Goal: Information Seeking & Learning: Learn about a topic

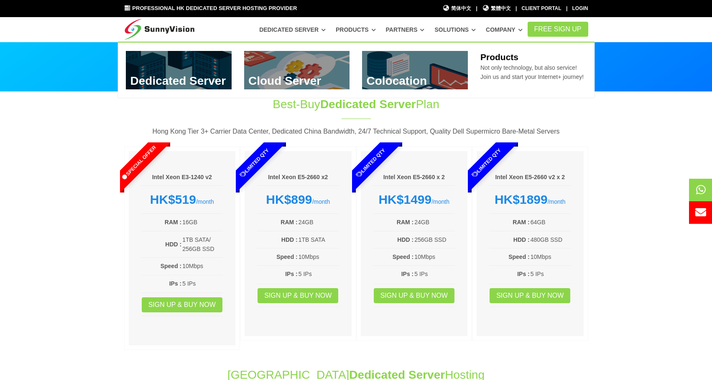
click at [376, 30] on link "Products" at bounding box center [356, 29] width 40 height 15
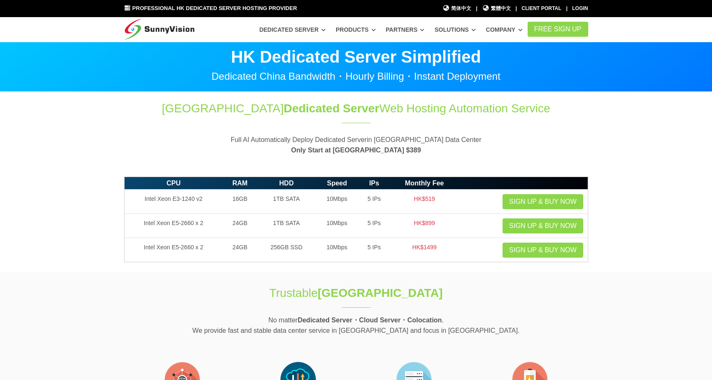
click at [326, 31] on icon at bounding box center [323, 30] width 4 height 5
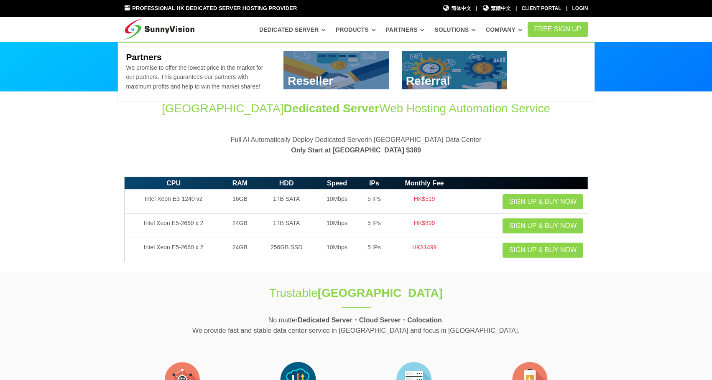
click at [434, 28] on ul "Dedicated Server Dedicated Server @ Hong Kong Data Center HDD Storage Server Be…" at bounding box center [390, 29] width 273 height 15
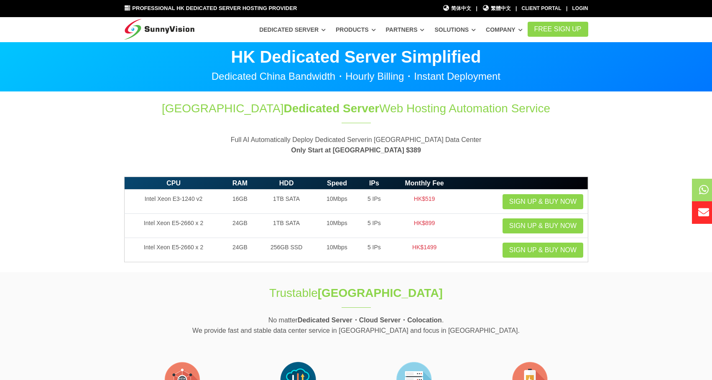
click at [434, 28] on ul "Dedicated Server Dedicated Server @ Hong Kong Data Center HDD Storage Server Be…" at bounding box center [390, 29] width 273 height 15
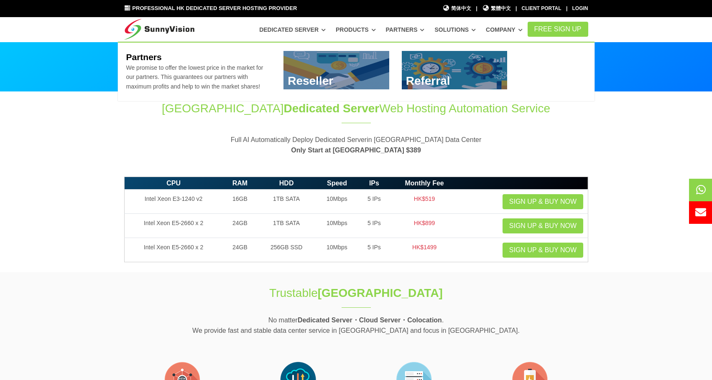
click at [424, 32] on icon at bounding box center [422, 30] width 4 height 5
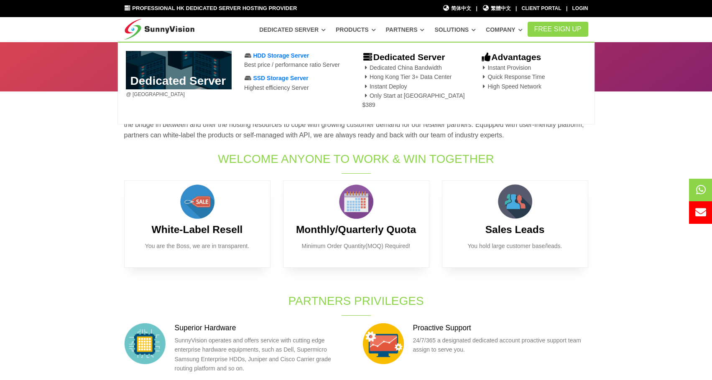
click at [326, 31] on icon at bounding box center [323, 30] width 4 height 5
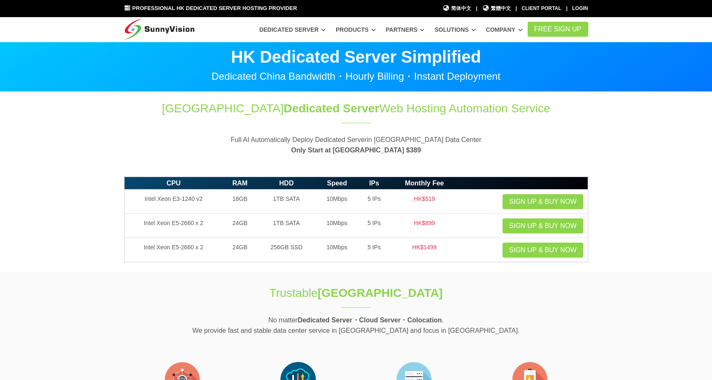
click at [326, 31] on icon at bounding box center [323, 30] width 4 height 5
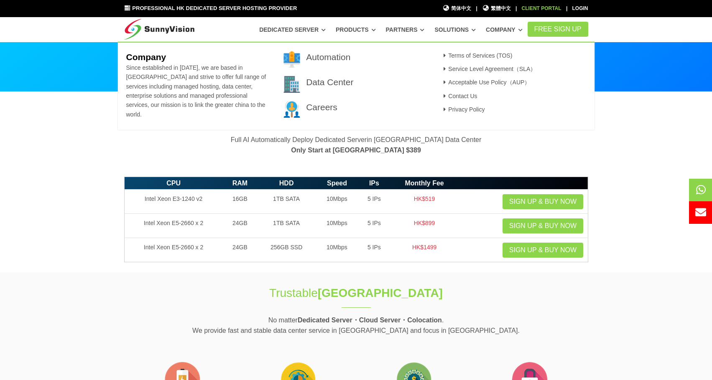
click at [536, 9] on link "Client Portal" at bounding box center [542, 8] width 40 height 6
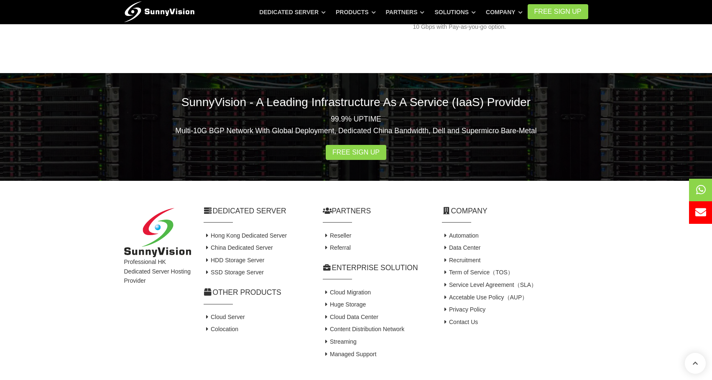
scroll to position [910, 0]
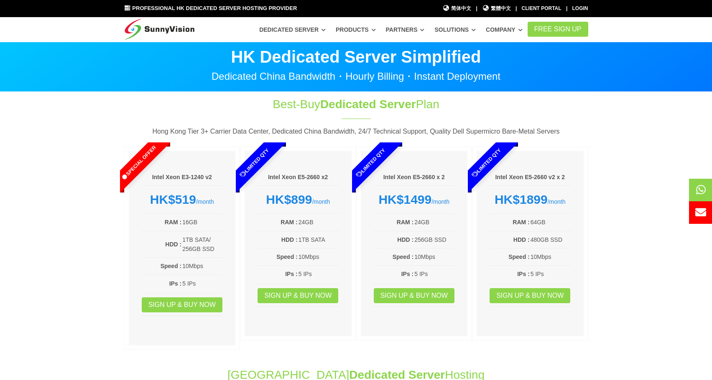
drag, startPoint x: 418, startPoint y: 105, endPoint x: 438, endPoint y: 102, distance: 20.3
click at [438, 102] on h1 "Best-Buy Dedicated Server Plan" at bounding box center [356, 104] width 278 height 16
click at [443, 105] on h1 "Best-Buy Dedicated Server Plan" at bounding box center [356, 104] width 278 height 16
drag, startPoint x: 418, startPoint y: 104, endPoint x: 437, endPoint y: 105, distance: 18.4
click at [437, 105] on h1 "Best-Buy Dedicated Server Plan" at bounding box center [356, 104] width 278 height 16
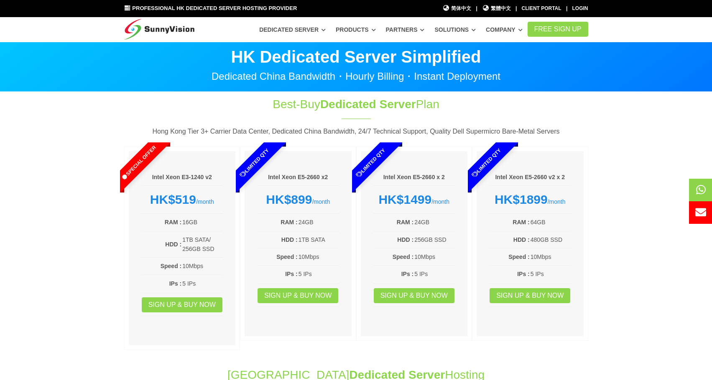
click at [444, 107] on h1 "Best-Buy Dedicated Server Plan" at bounding box center [356, 104] width 278 height 16
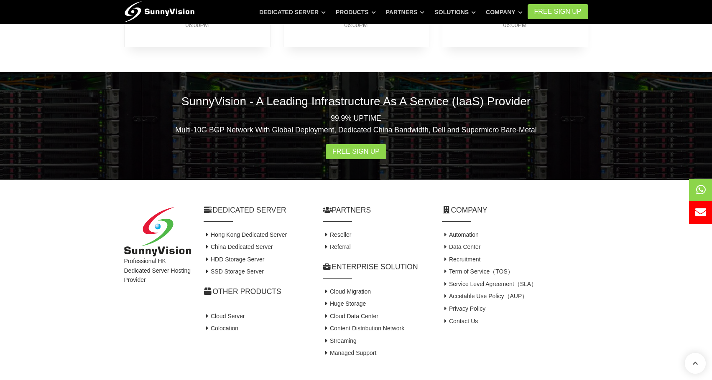
scroll to position [539, 0]
